Goal: Task Accomplishment & Management: Use online tool/utility

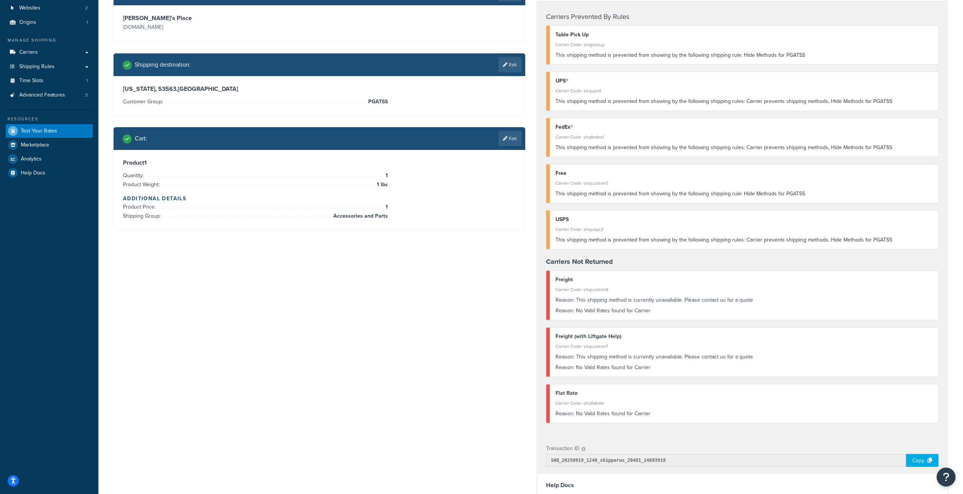
scroll to position [50, 0]
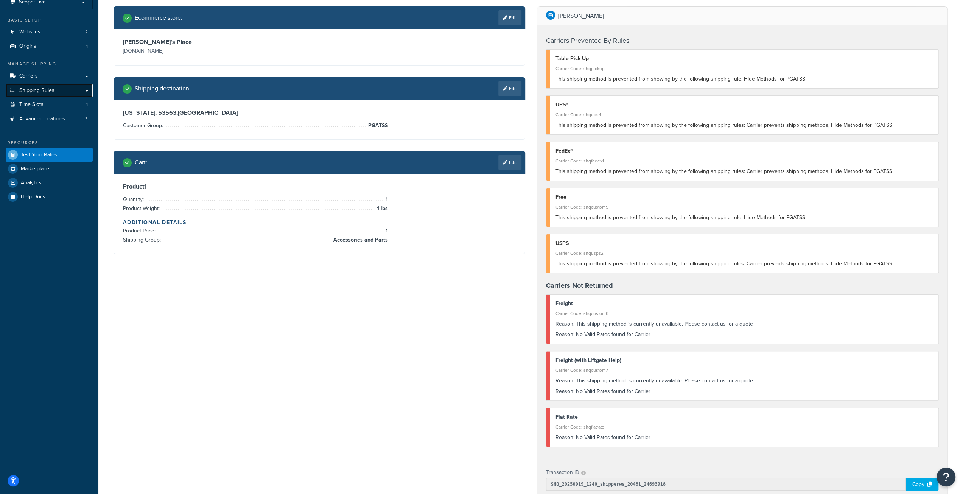
click at [39, 92] on span "Shipping Rules" at bounding box center [36, 90] width 35 height 6
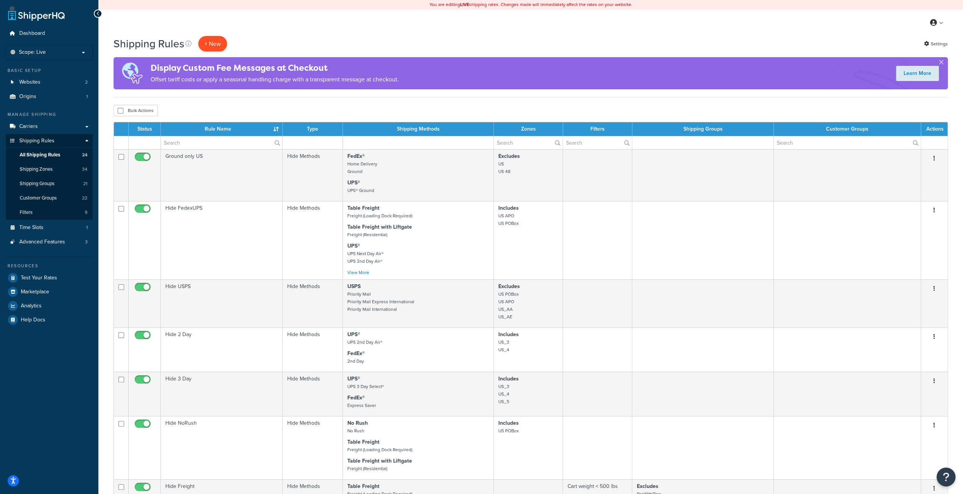
click at [209, 42] on p "+ New" at bounding box center [212, 44] width 29 height 16
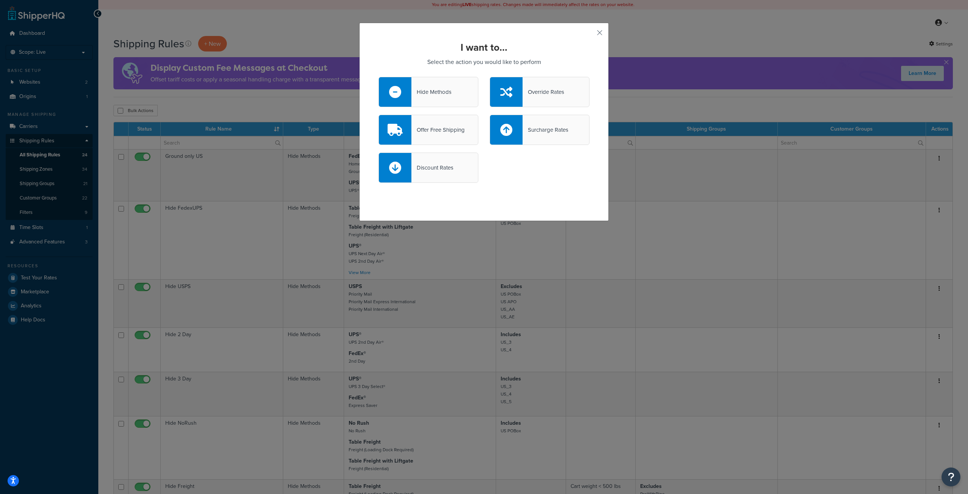
click at [557, 99] on div "Override Rates" at bounding box center [540, 92] width 100 height 30
click at [0, 0] on input "Override Rates" at bounding box center [0, 0] width 0 height 0
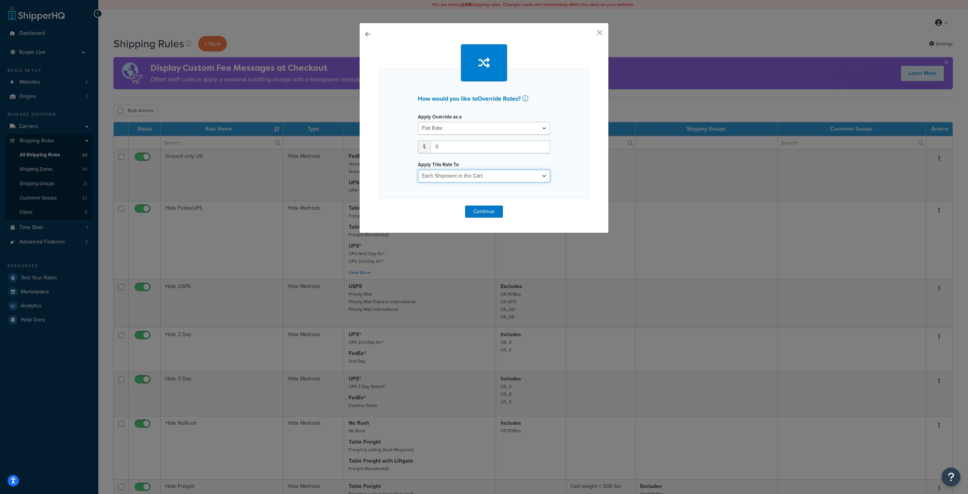
click at [468, 180] on select "Each Shipment in the Cart Each Shipping Group in the Cart Each Item within a Sh…" at bounding box center [484, 175] width 132 height 13
select select "ITEM"
click at [418, 169] on select "Each Shipment in the Cart Each Shipping Group in the Cart Each Item within a Sh…" at bounding box center [484, 175] width 132 height 13
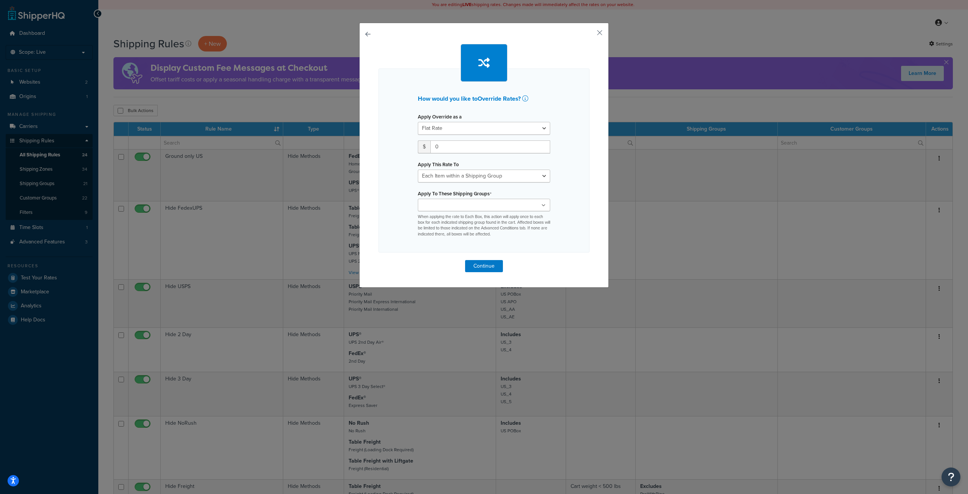
click at [486, 203] on ul at bounding box center [484, 205] width 132 height 12
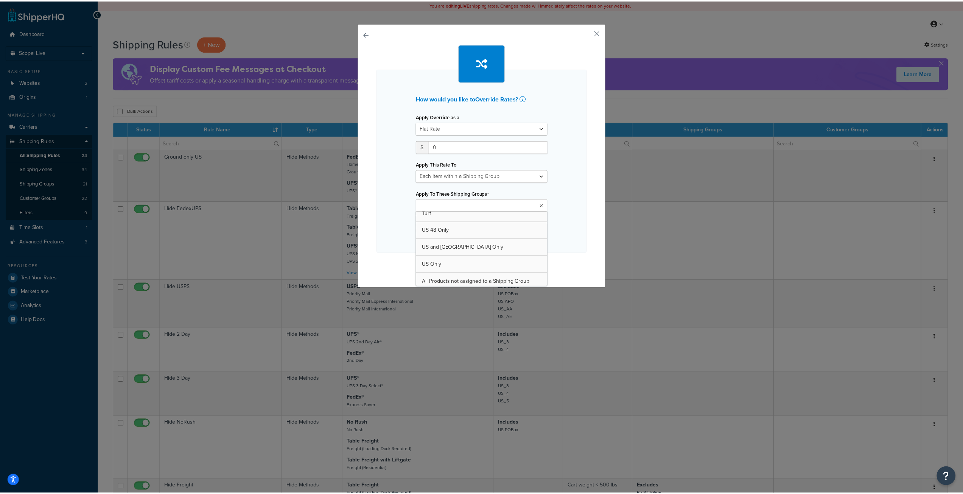
scroll to position [279, 0]
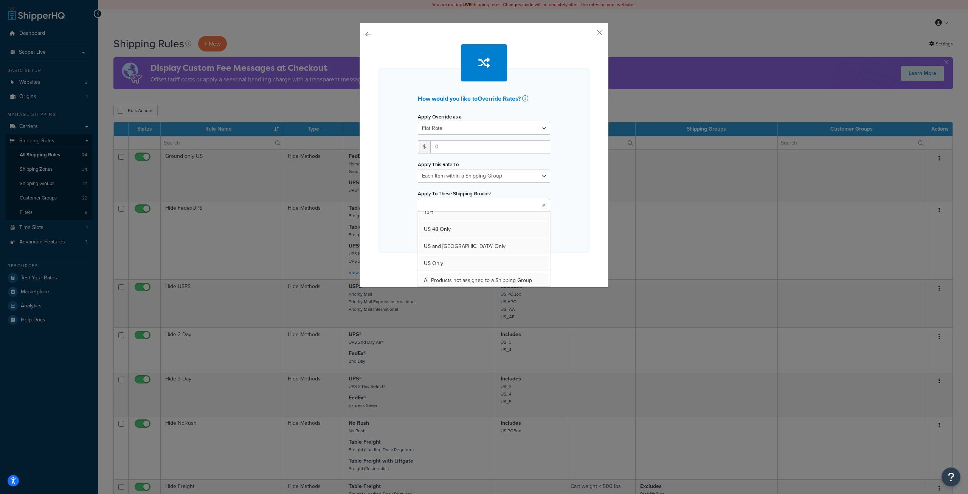
click at [576, 188] on div "How would you like to Override Rates ? Apply Override as a Flat Rate Percentage…" at bounding box center [484, 160] width 211 height 184
click at [496, 180] on select "Each Shipment in the Cart Each Shipping Group in the Cart Each Item within a Sh…" at bounding box center [484, 175] width 132 height 13
click at [469, 175] on select "Each Shipment in the Cart Each Shipping Group in the Cart Each Item within a Sh…" at bounding box center [484, 175] width 132 height 13
click at [456, 171] on select "Each Shipment in the Cart Each Shipping Group in the Cart Each Item within a Sh…" at bounding box center [484, 175] width 132 height 13
click at [455, 171] on select "Each Shipment in the Cart Each Shipping Group in the Cart Each Item within a Sh…" at bounding box center [484, 175] width 132 height 13
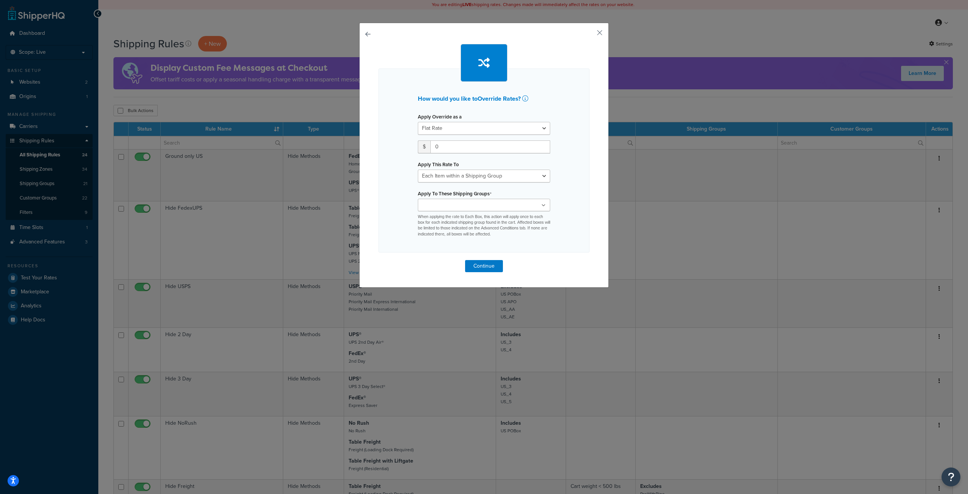
click at [531, 256] on div "How would you like to Override Rates ? Apply Override as a Flat Rate Percentage…" at bounding box center [484, 158] width 211 height 228
click at [379, 260] on button "button" at bounding box center [379, 260] width 0 height 0
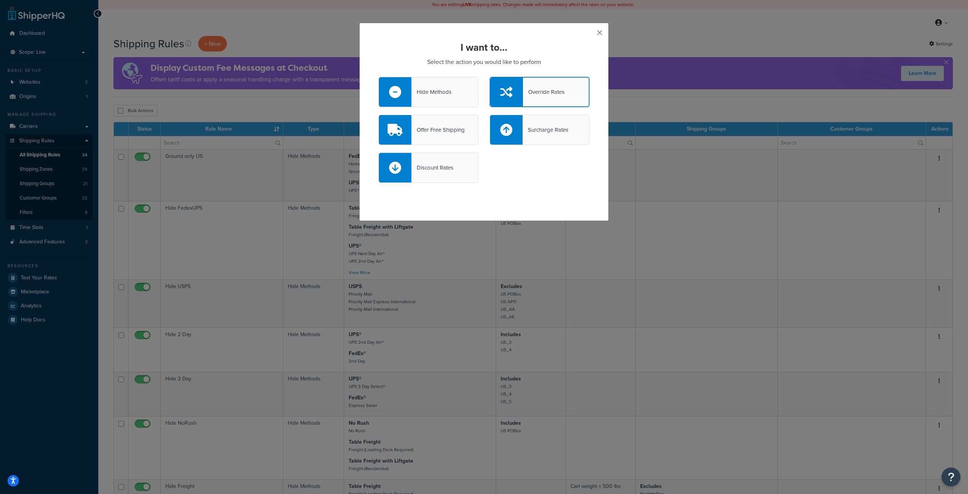
click at [590, 34] on button "button" at bounding box center [589, 35] width 2 height 2
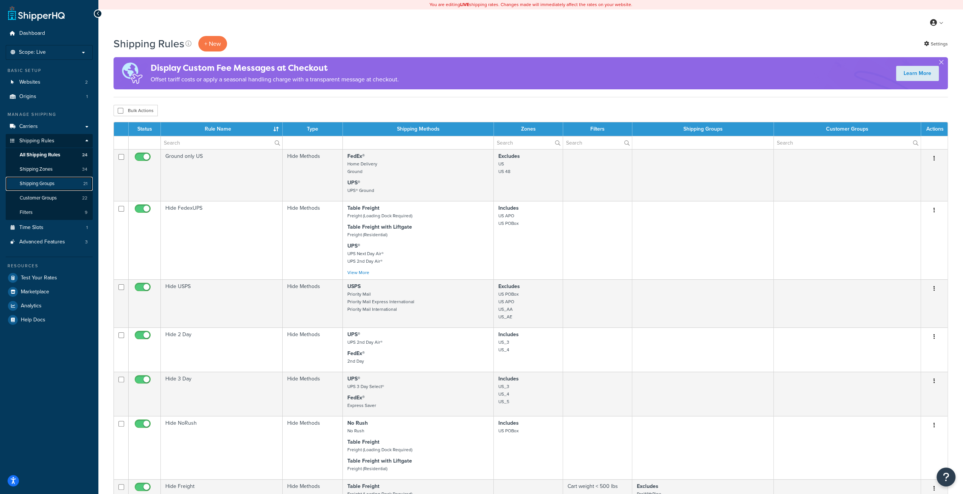
click at [61, 183] on link "Shipping Groups 21" at bounding box center [49, 184] width 87 height 14
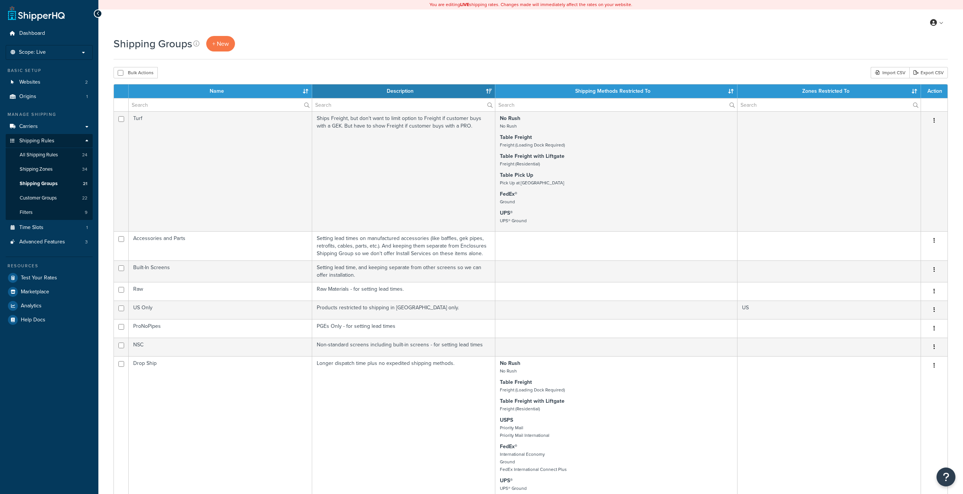
select select "15"
click at [61, 239] on span "Advanced Features" at bounding box center [42, 242] width 46 height 6
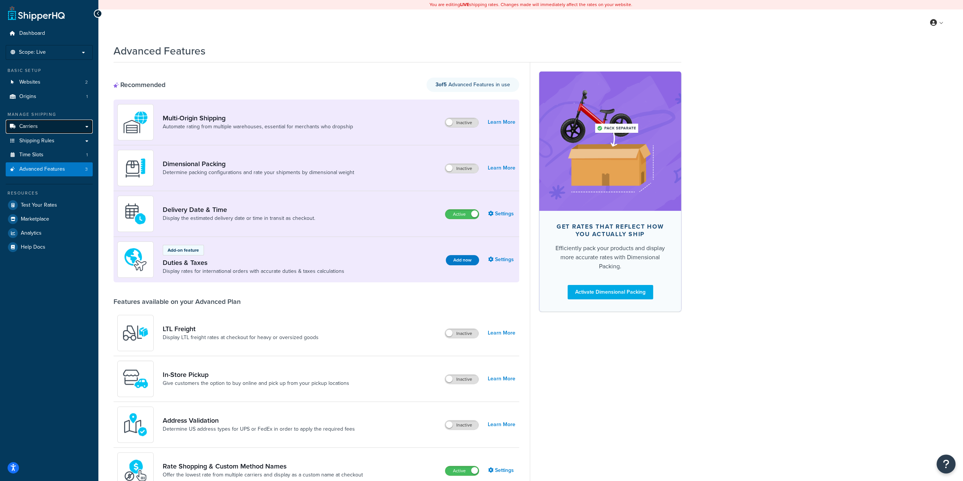
click at [58, 124] on link "Carriers" at bounding box center [49, 127] width 87 height 14
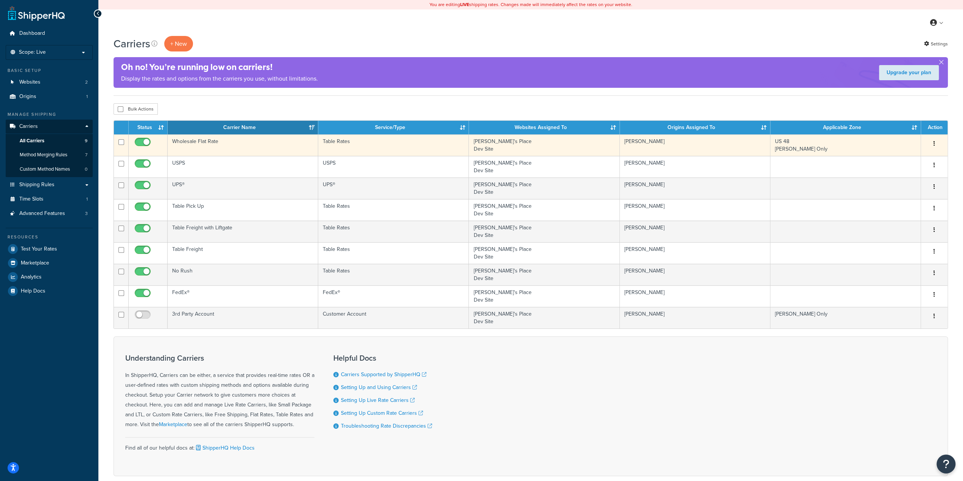
click at [252, 153] on td "Wholesale Flat Rate" at bounding box center [243, 145] width 151 height 22
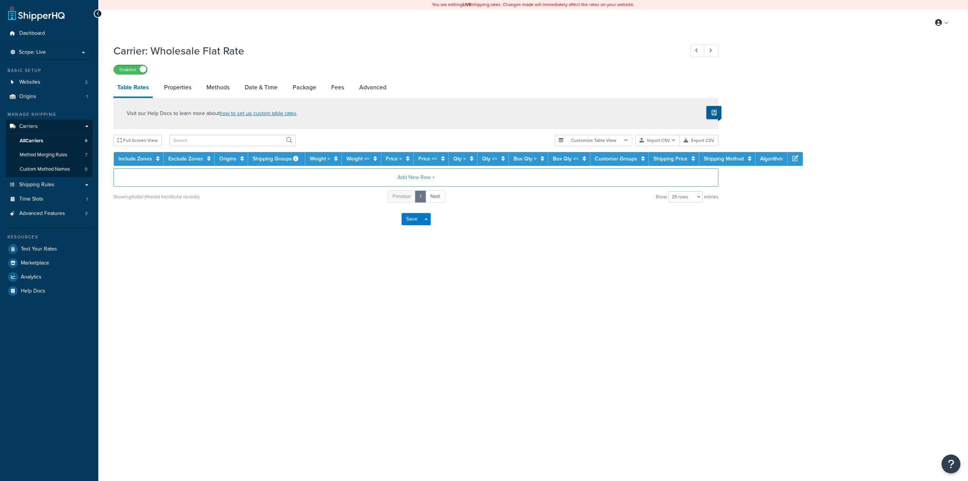
select select "25"
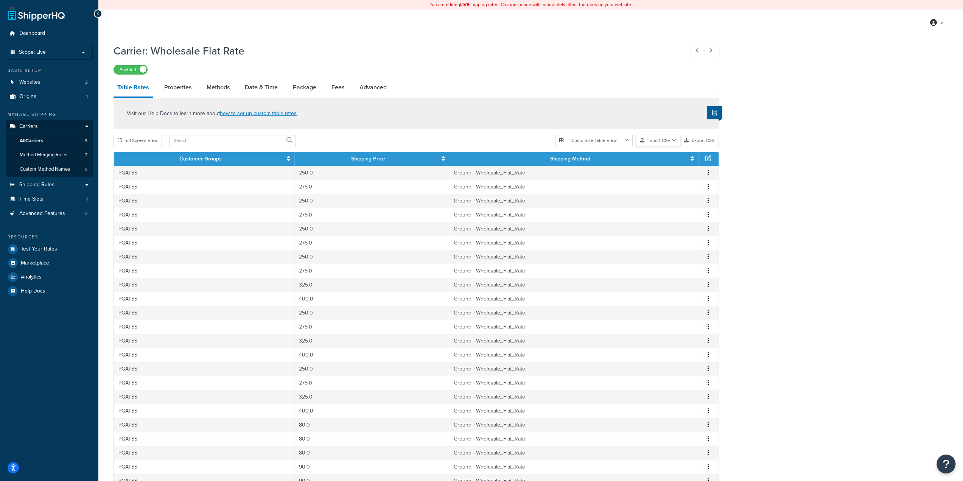
click at [654, 141] on button "Import CSV" at bounding box center [657, 140] width 45 height 11
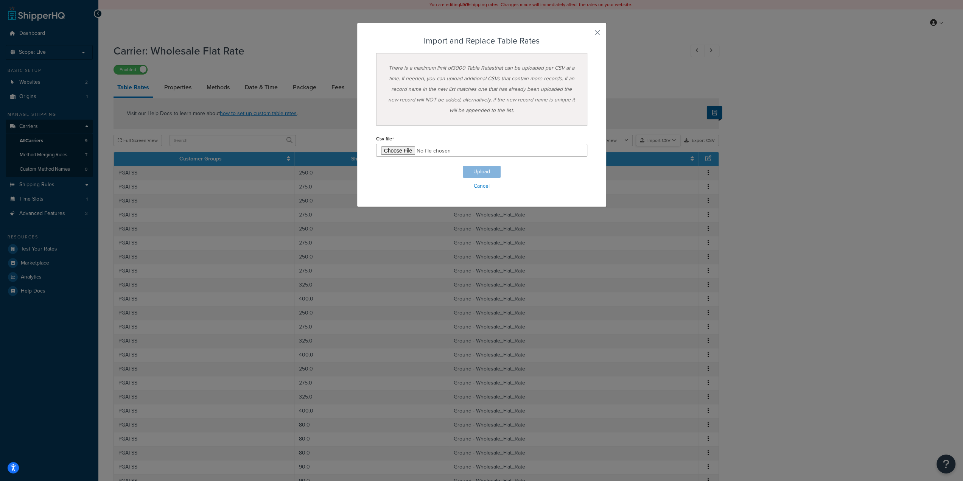
click at [663, 146] on div "Customize Table View Show all columns Show selected columns Import CSV Import a…" at bounding box center [637, 140] width 164 height 11
click at [396, 147] on input "file" at bounding box center [484, 150] width 211 height 13
type input "C:\fakepath\PGATSS-TableRate.csv"
click at [481, 174] on button "Upload" at bounding box center [484, 172] width 38 height 12
